Goal: Navigation & Orientation: Understand site structure

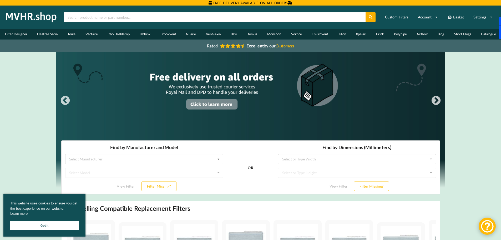
click at [0, 0] on shadow-host at bounding box center [0, 0] width 0 height 0
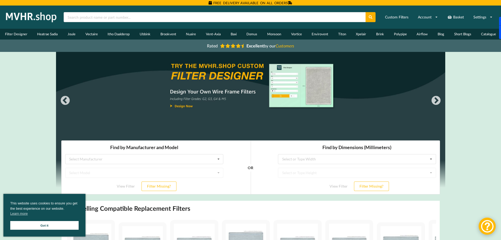
click at [0, 0] on shadow-host at bounding box center [0, 0] width 0 height 0
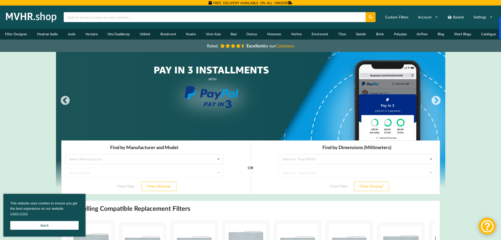
click at [284, 46] on icon "Customers" at bounding box center [285, 45] width 18 height 5
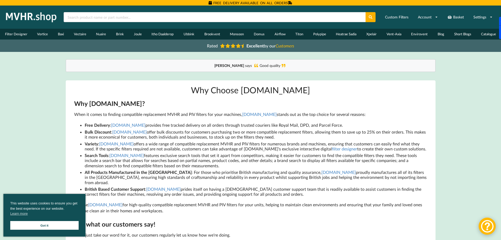
click at [28, 19] on img at bounding box center [31, 17] width 55 height 13
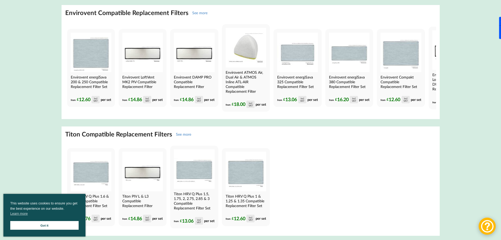
scroll to position [895, 0]
